Goal: Check status

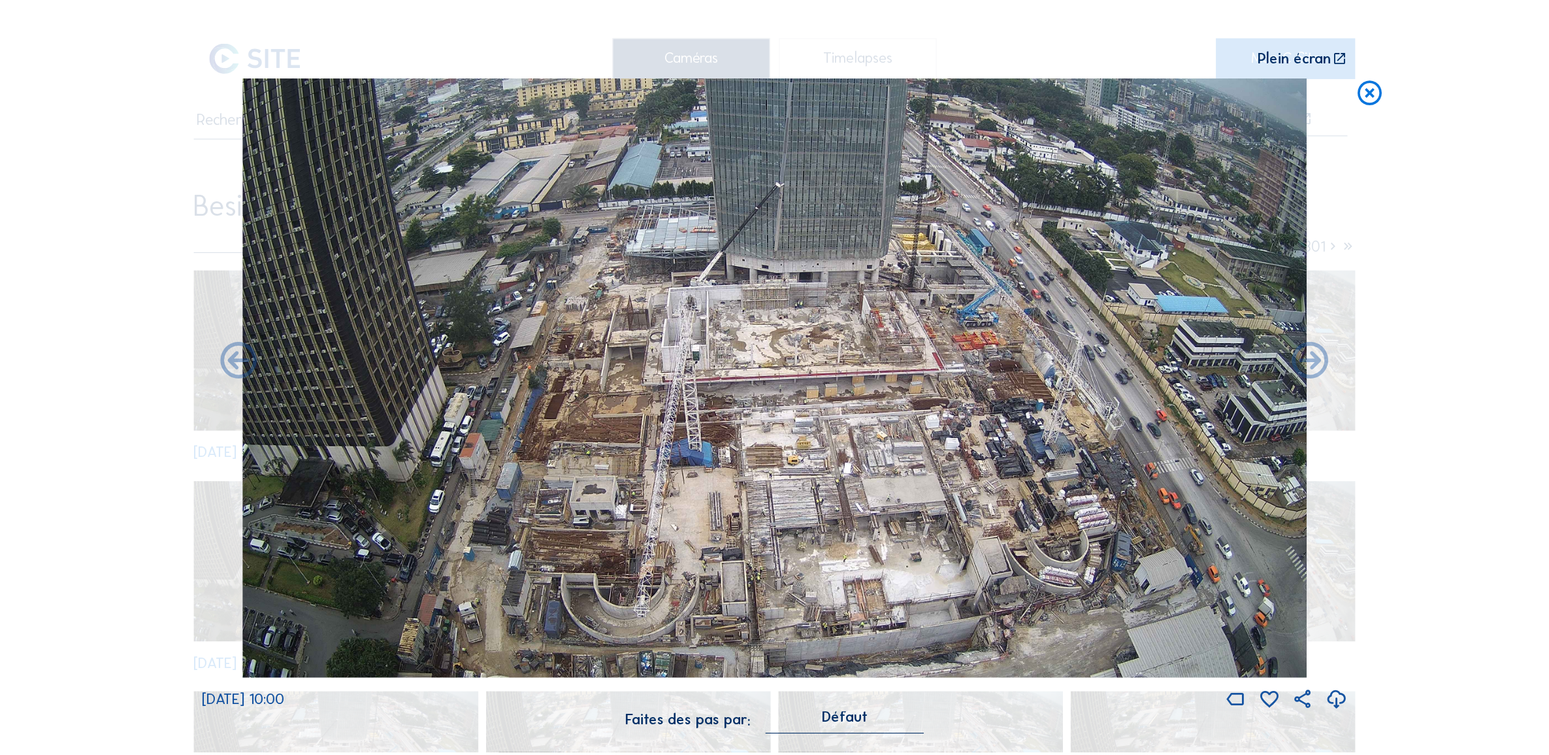
scroll to position [423, 0]
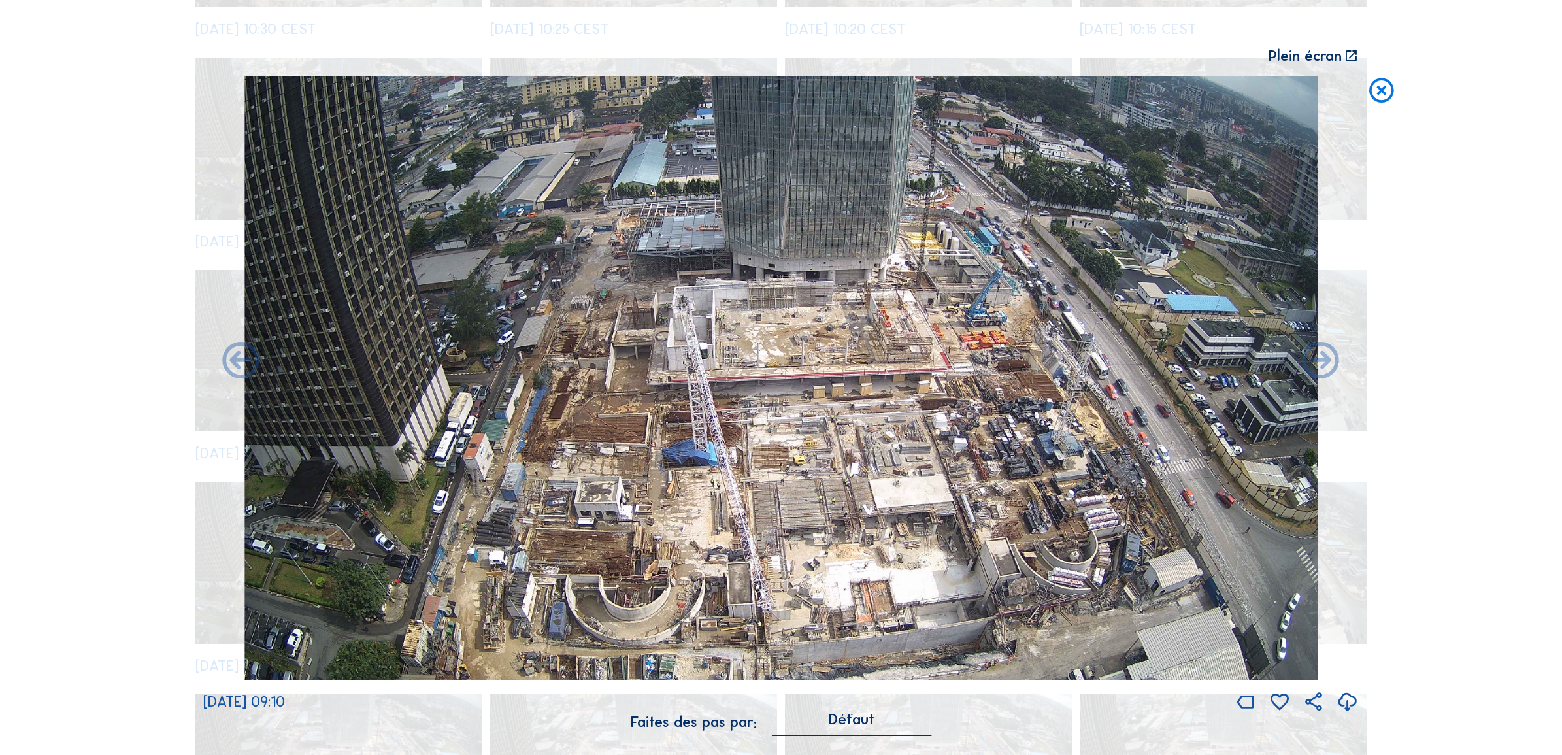
click at [1378, 90] on icon at bounding box center [1380, 91] width 29 height 30
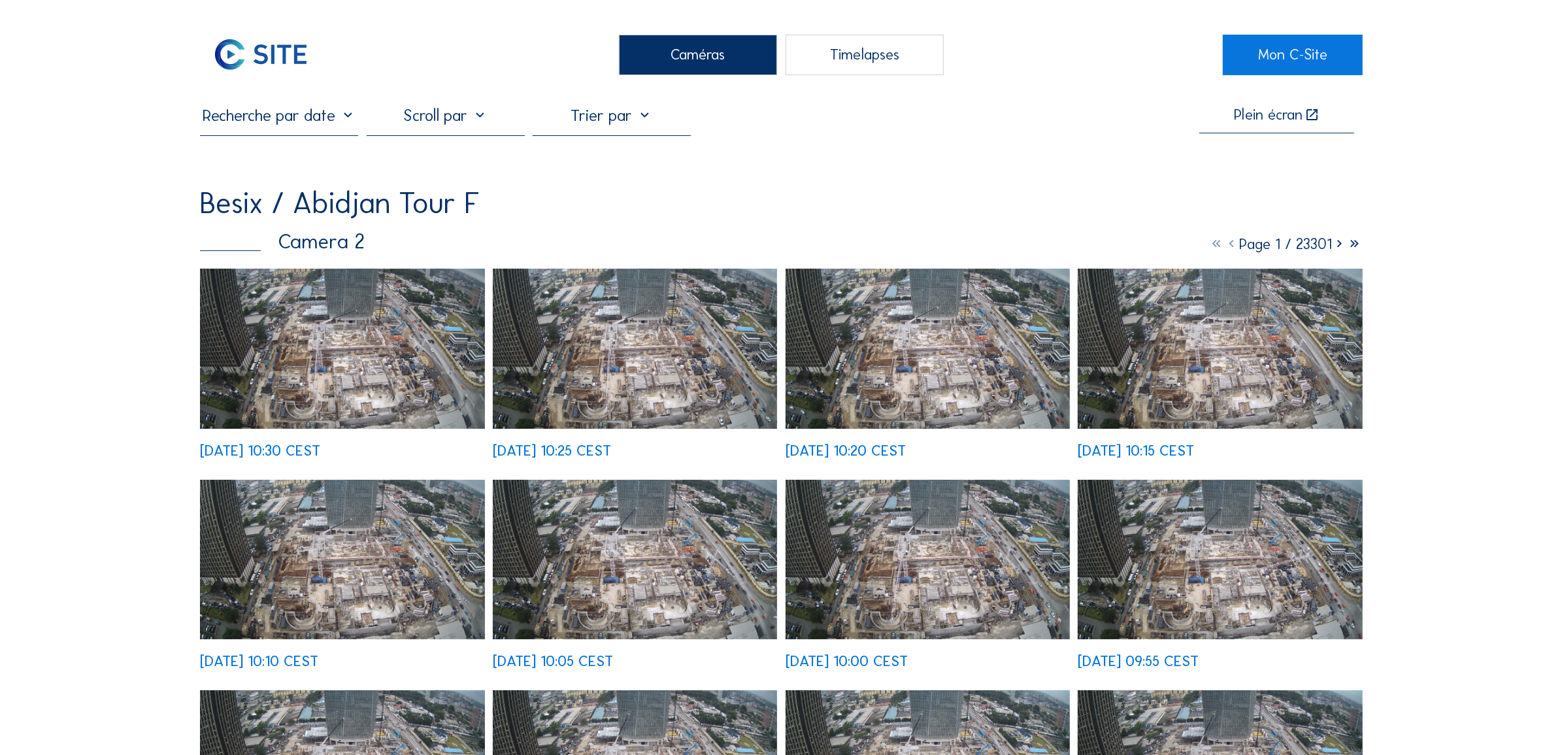
scroll to position [0, 0]
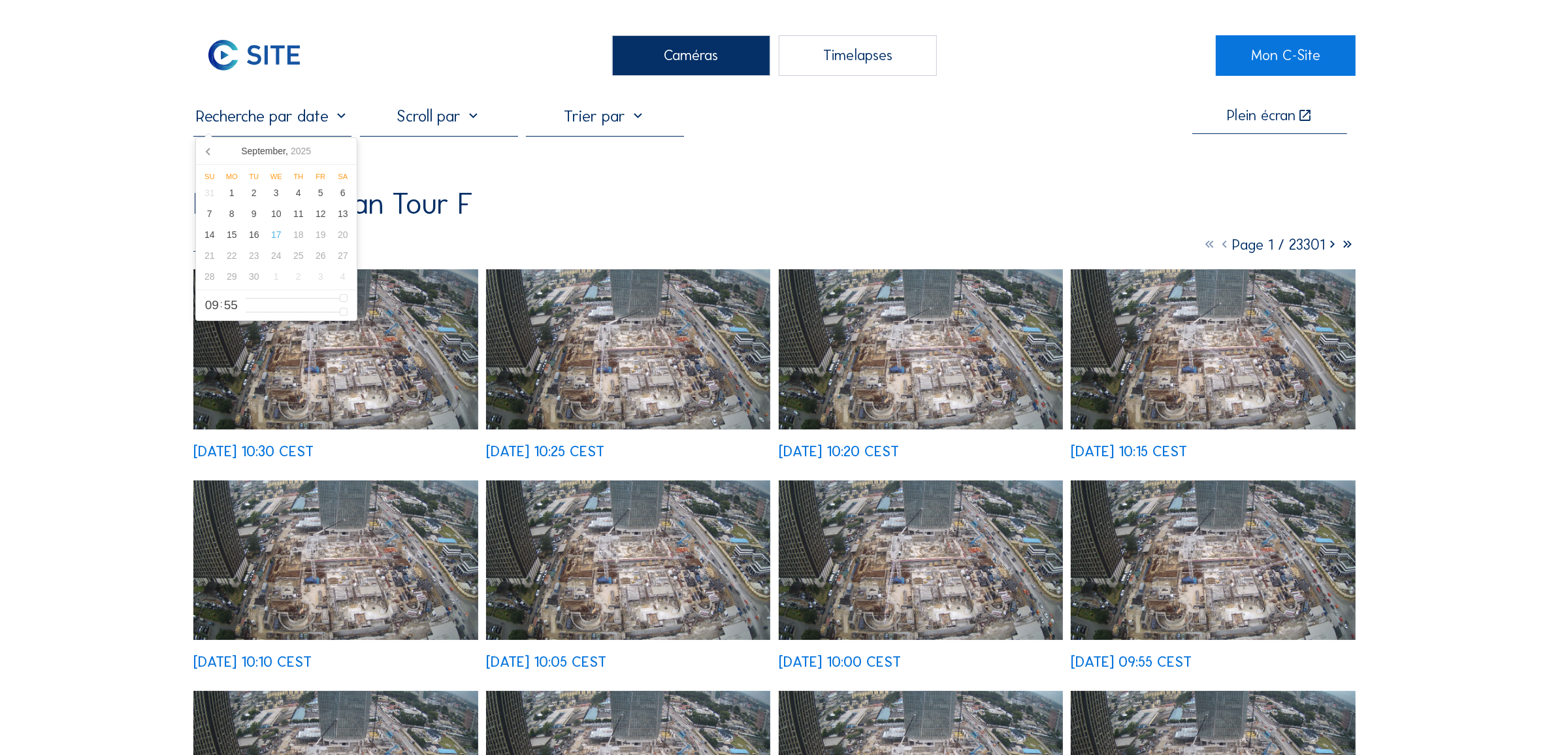
click at [266, 116] on input "text" at bounding box center [272, 116] width 158 height 20
click at [207, 154] on icon at bounding box center [209, 151] width 21 height 21
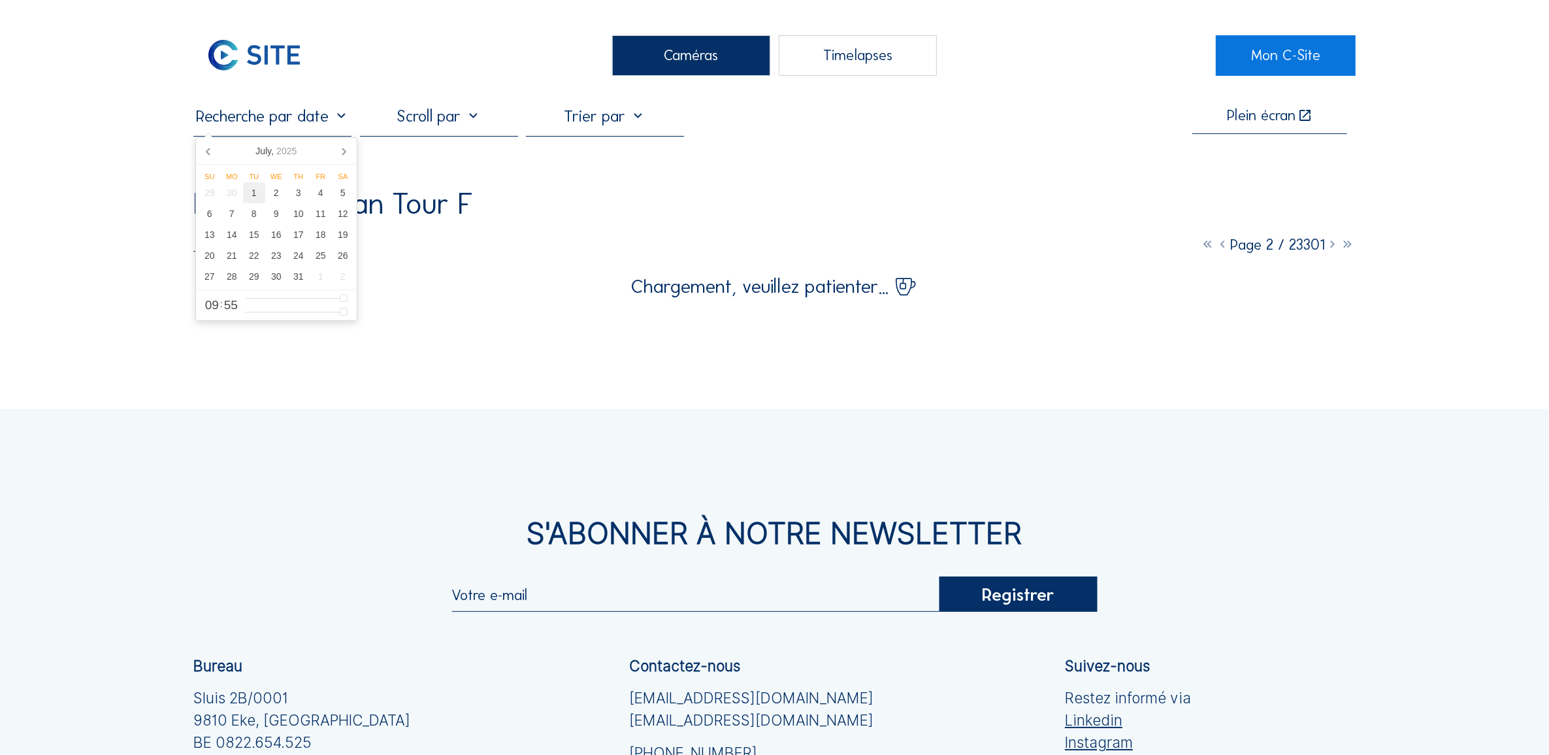
click at [257, 196] on div "1" at bounding box center [254, 192] width 22 height 21
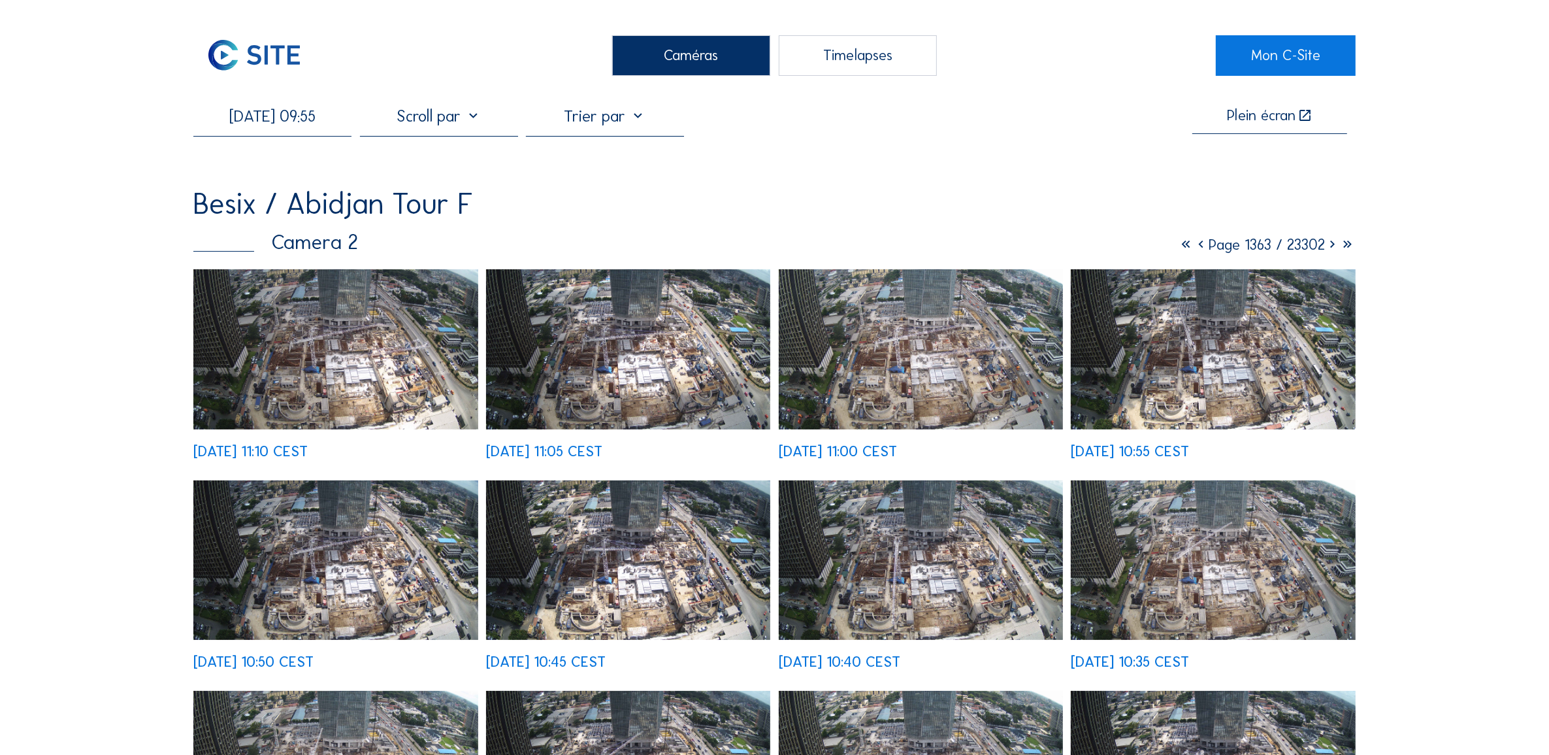
click at [403, 395] on img at bounding box center [335, 349] width 284 height 160
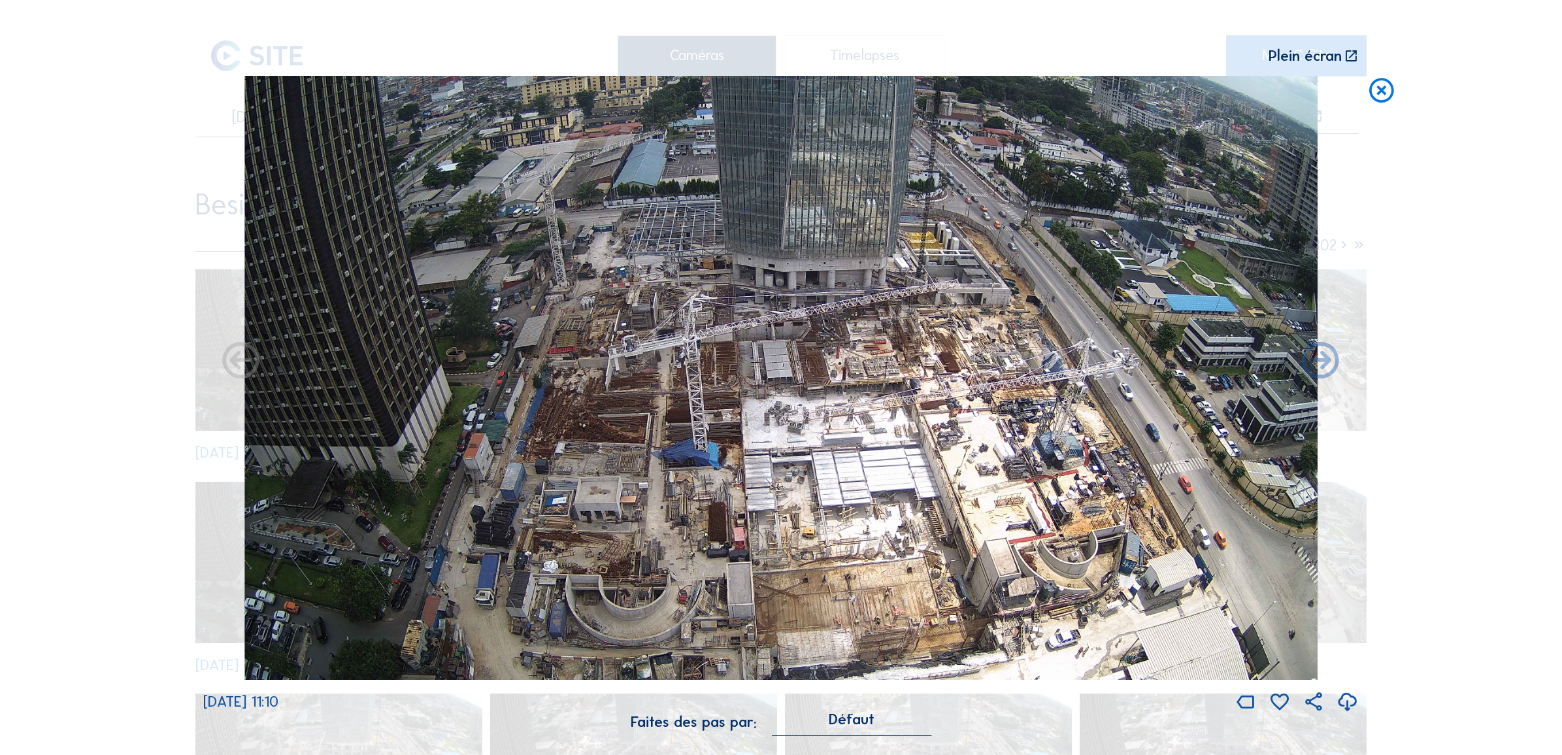
click at [1385, 93] on icon at bounding box center [1380, 91] width 29 height 30
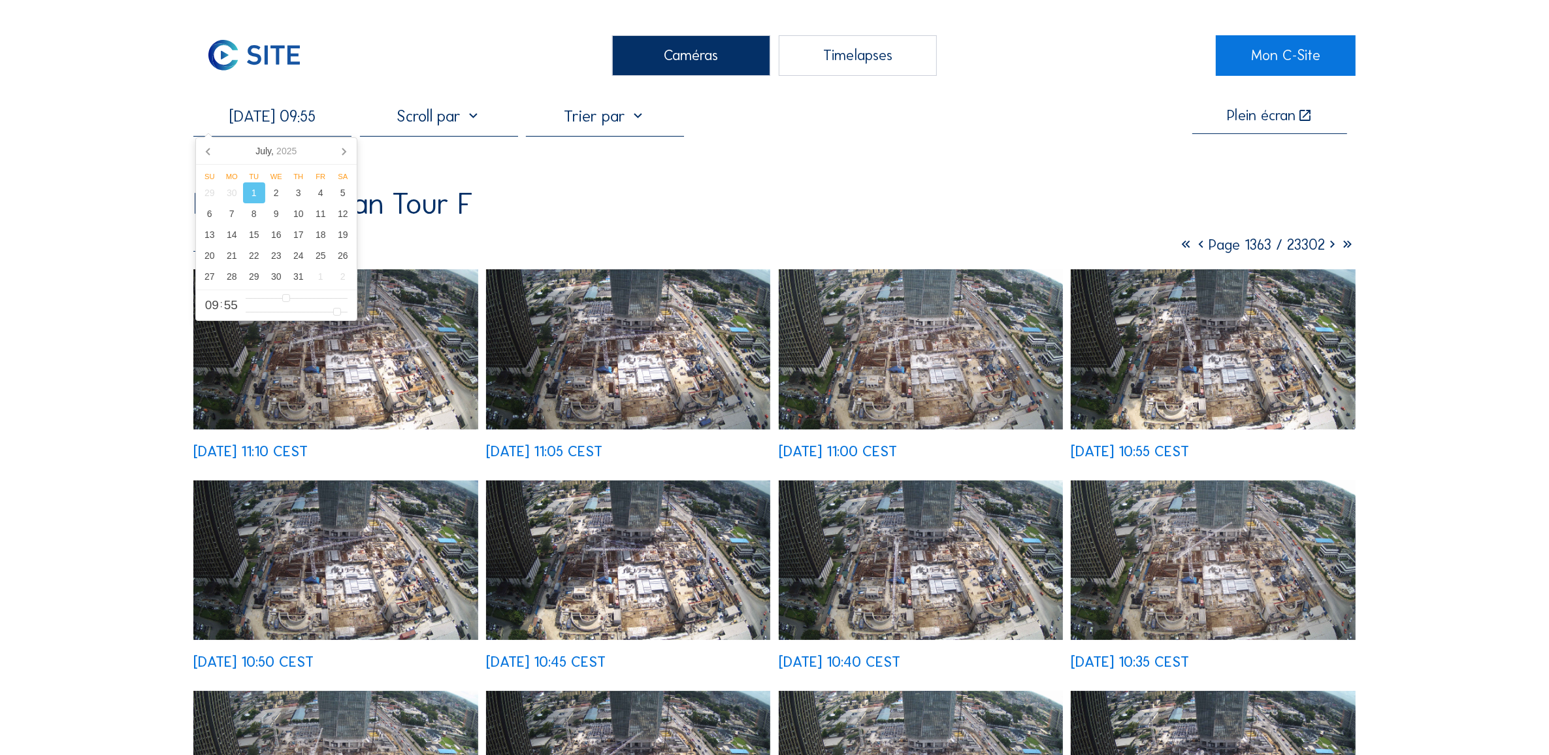
click at [293, 107] on input "[DATE] 09:55" at bounding box center [272, 116] width 158 height 20
click at [257, 233] on div "15" at bounding box center [254, 234] width 22 height 21
type input "[DATE] 09:55"
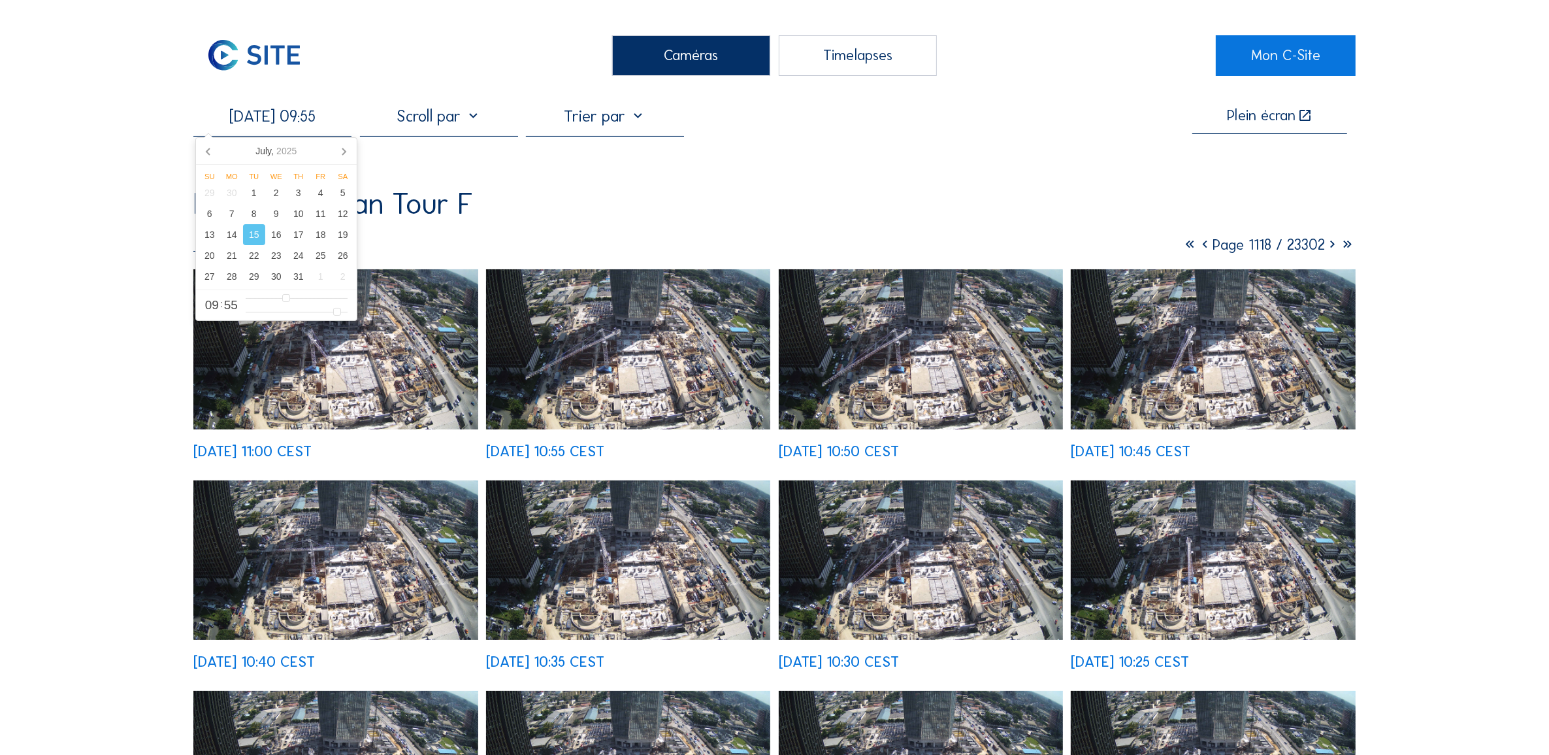
click at [376, 380] on img at bounding box center [335, 349] width 284 height 160
